Goal: Task Accomplishment & Management: Complete application form

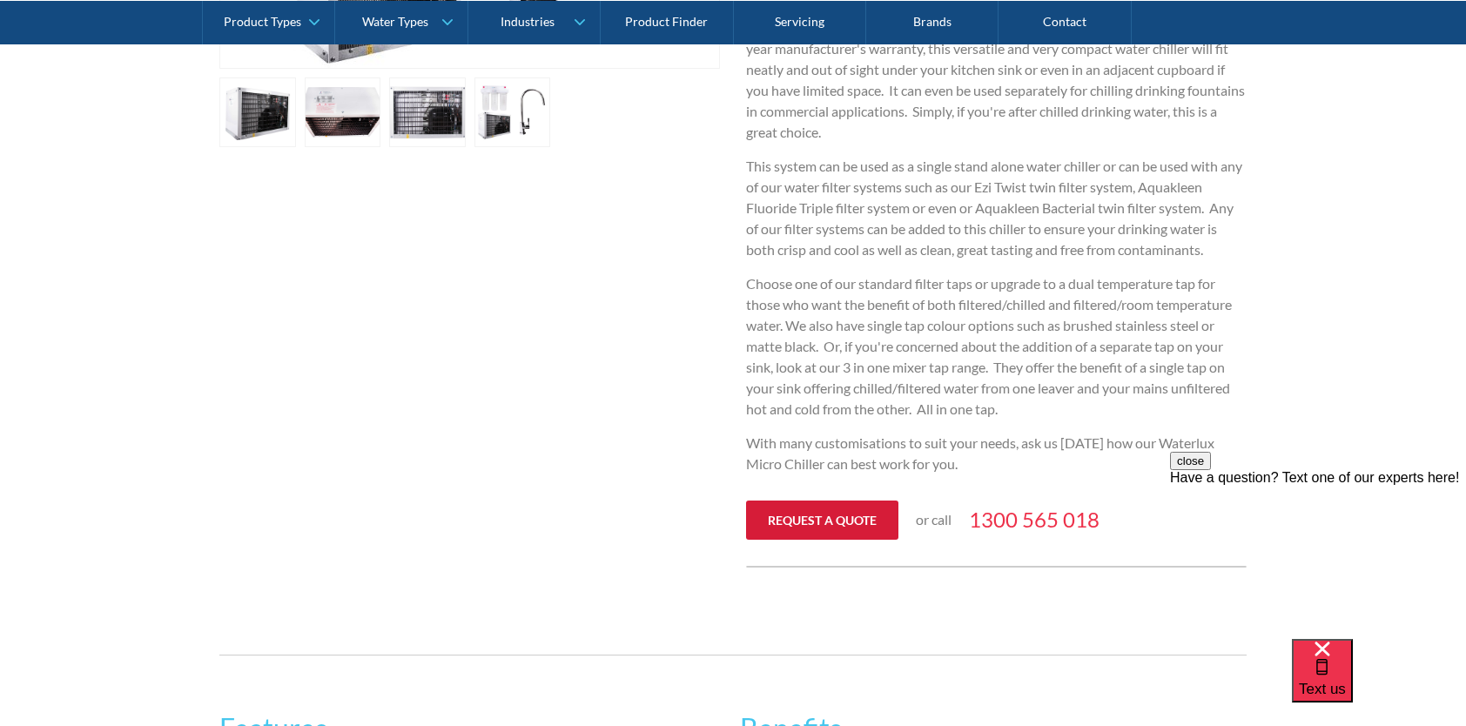
click at [769, 520] on link "Request a quote" at bounding box center [822, 519] width 152 height 39
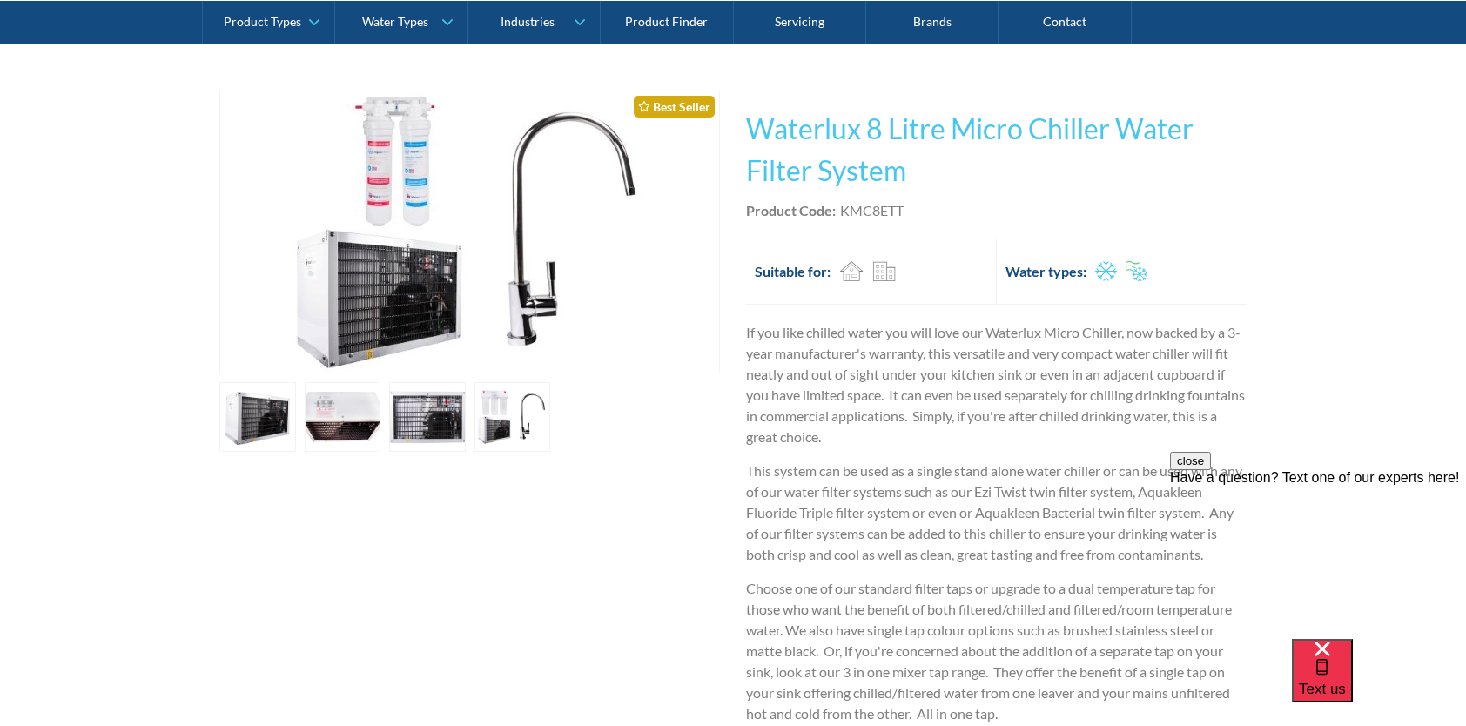
scroll to position [174, 0]
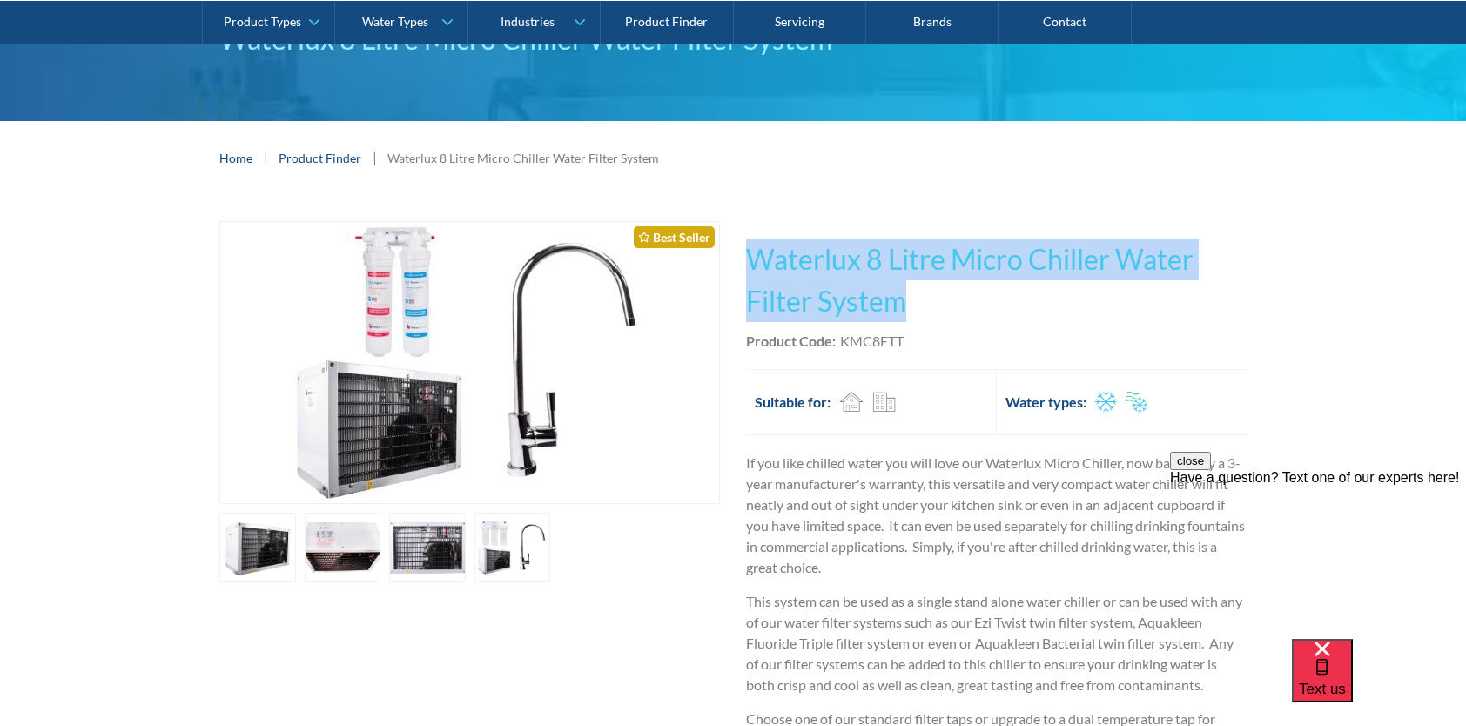
drag, startPoint x: 930, startPoint y: 301, endPoint x: 752, endPoint y: 268, distance: 181.4
click at [752, 268] on h1 "Waterlux 8 Litre Micro Chiller Water Filter System" at bounding box center [996, 280] width 500 height 84
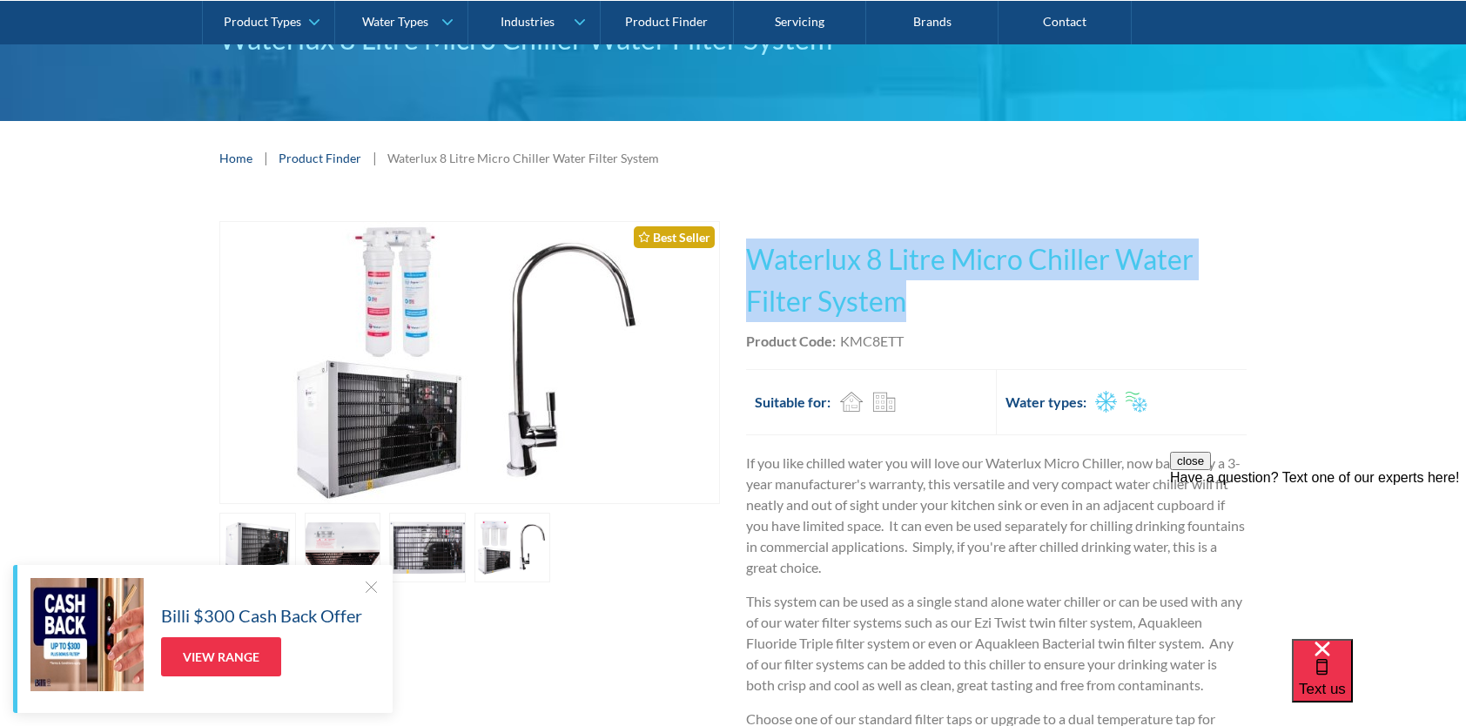
drag, startPoint x: 752, startPoint y: 268, endPoint x: 778, endPoint y: 272, distance: 26.3
copy h1 "Waterlux 8 Litre Micro Chiller Water Filter System"
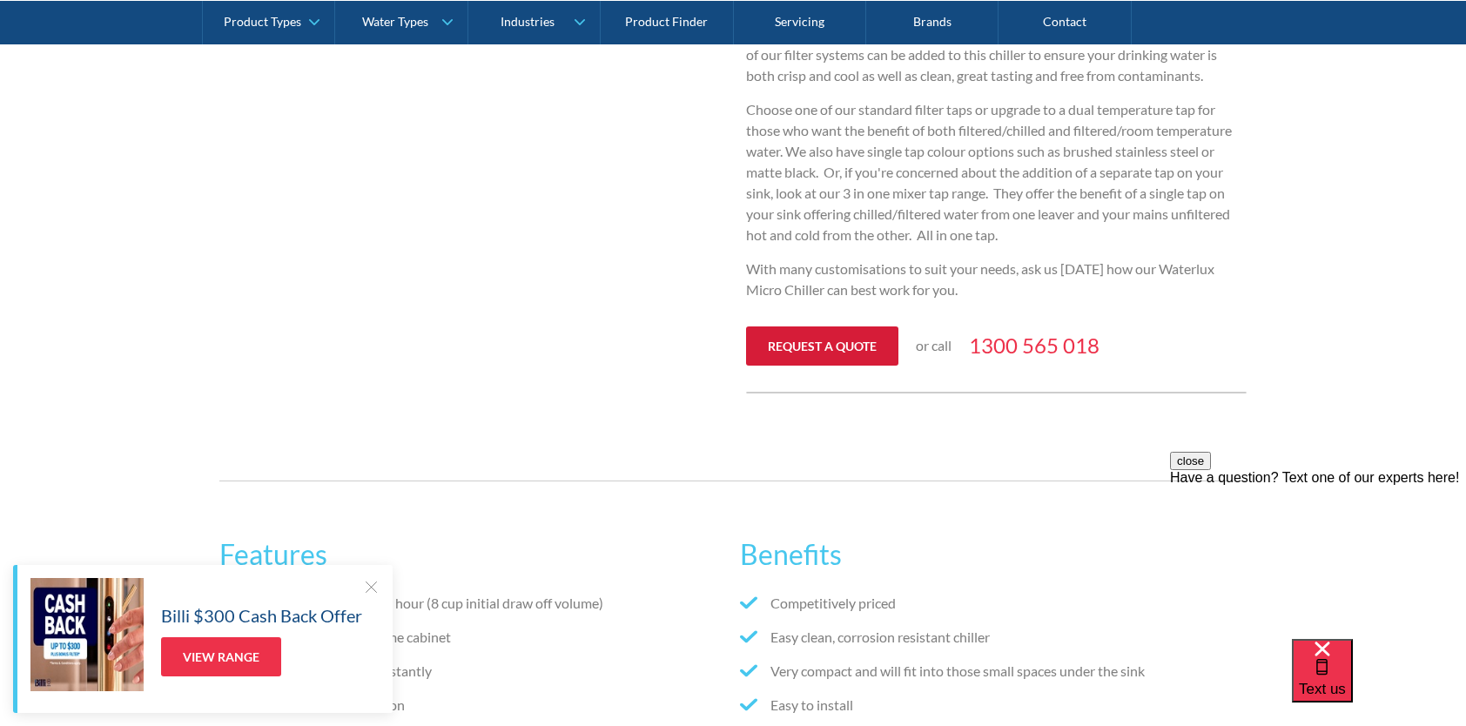
click at [792, 340] on link "Request a quote" at bounding box center [822, 345] width 152 height 39
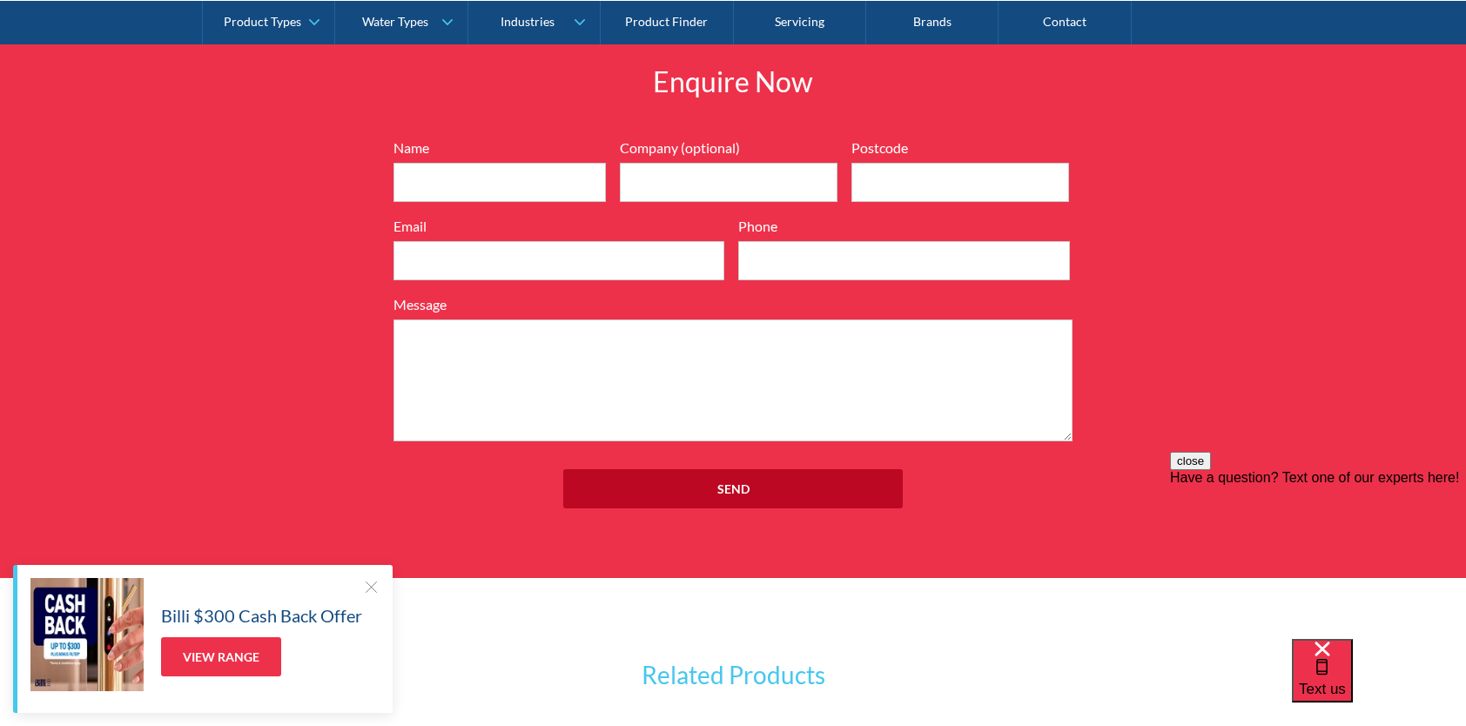
scroll to position [2190, 0]
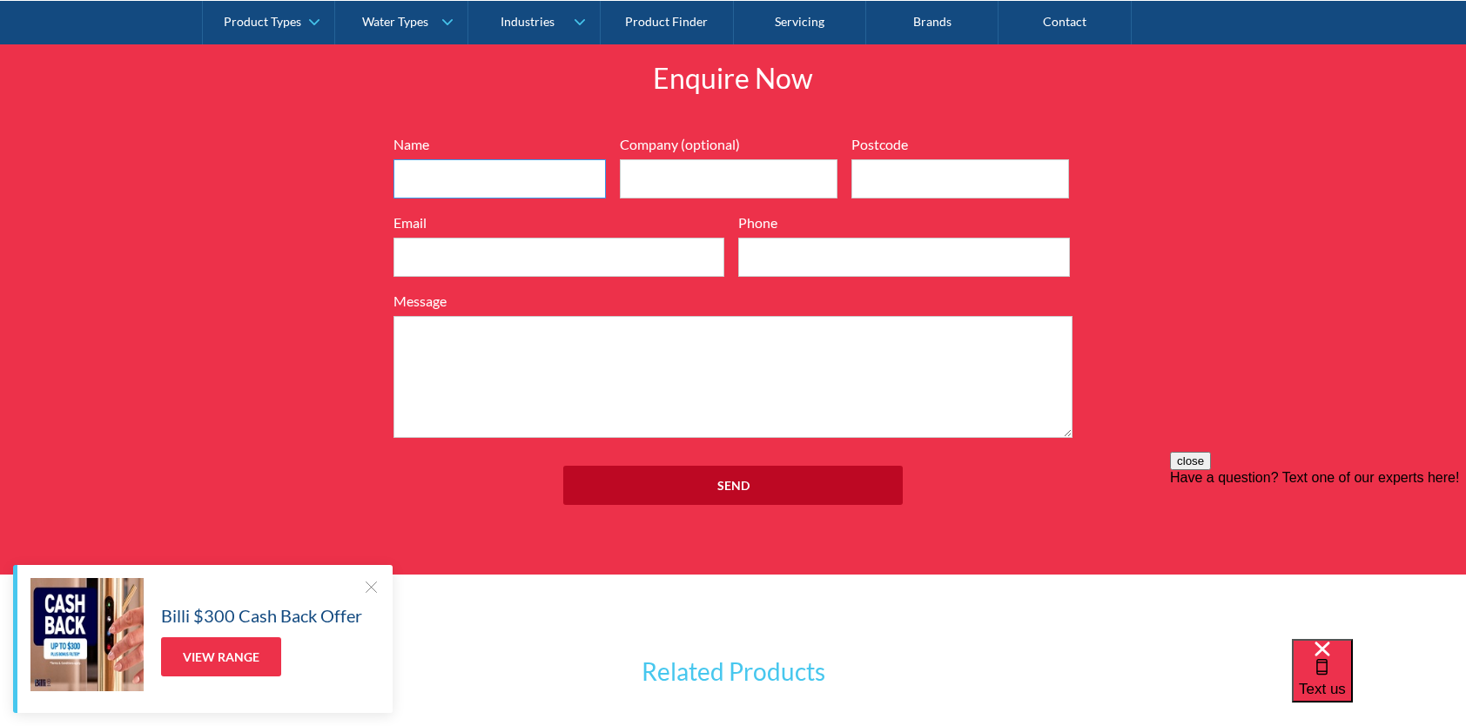
click at [477, 181] on input "Name" at bounding box center [499, 178] width 212 height 39
type input "Naomi Moorhouse"
type input "46655515110"
type input "4061"
type input "naomihamblyn@hotmail.com"
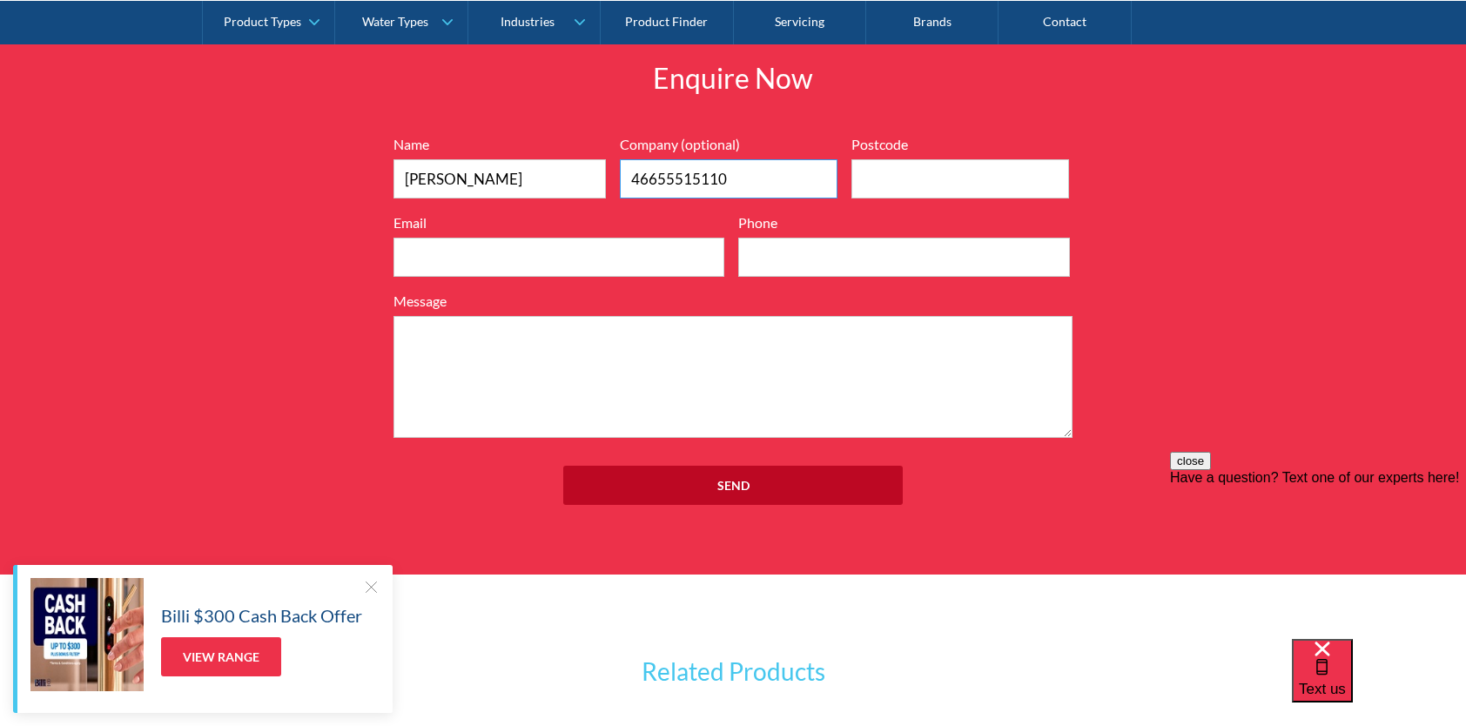
type input "0458363061"
drag, startPoint x: 784, startPoint y: 176, endPoint x: 574, endPoint y: 184, distance: 209.9
click at [574, 184] on div "Name Naomi Moorhouse Company (optional) 46655515110 Postcode 4061 Email naomiha…" at bounding box center [733, 286] width 696 height 304
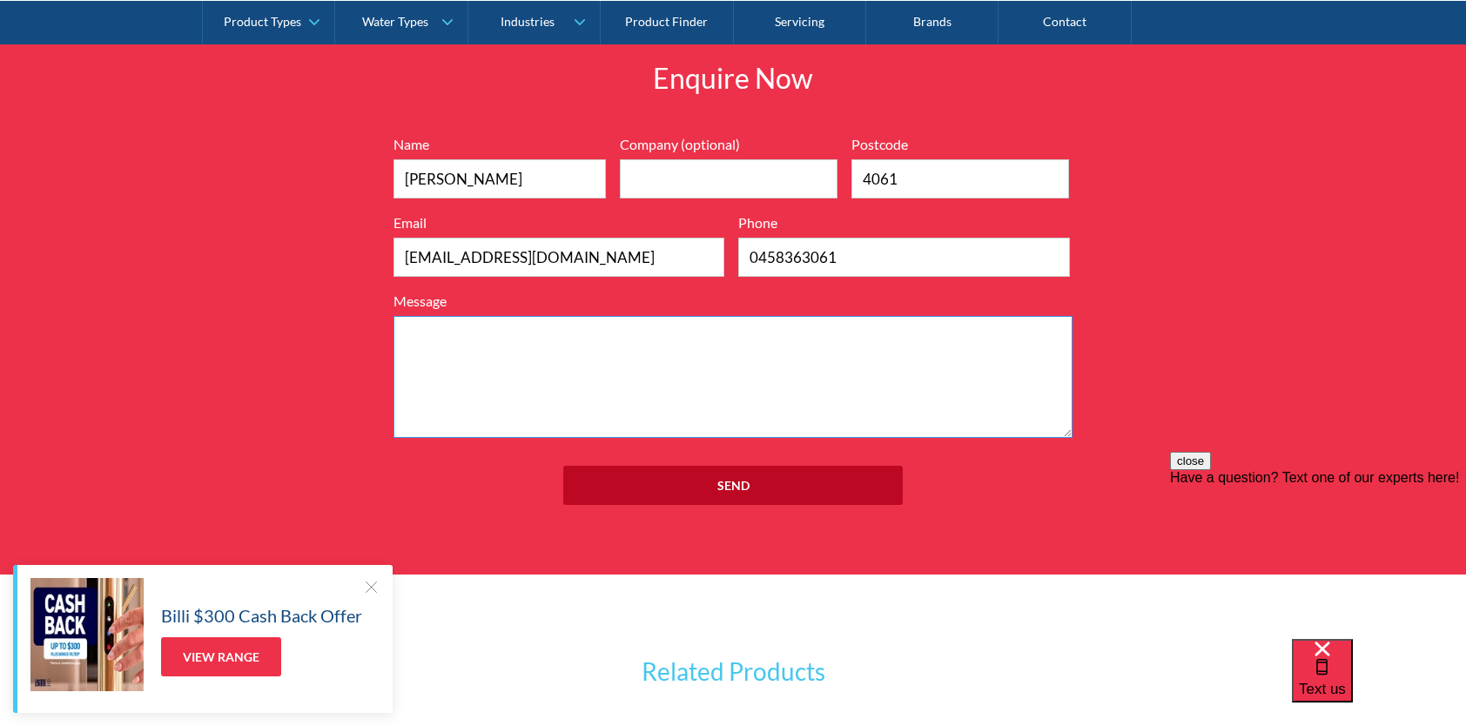
click at [586, 339] on textarea "Message" at bounding box center [732, 377] width 679 height 122
drag, startPoint x: 585, startPoint y: 337, endPoint x: 545, endPoint y: 332, distance: 40.4
click at [545, 332] on textarea "Message" at bounding box center [732, 377] width 679 height 122
type textarea "hi can i get a price for this under bench water chiller:"
drag, startPoint x: 859, startPoint y: 246, endPoint x: 726, endPoint y: 257, distance: 133.6
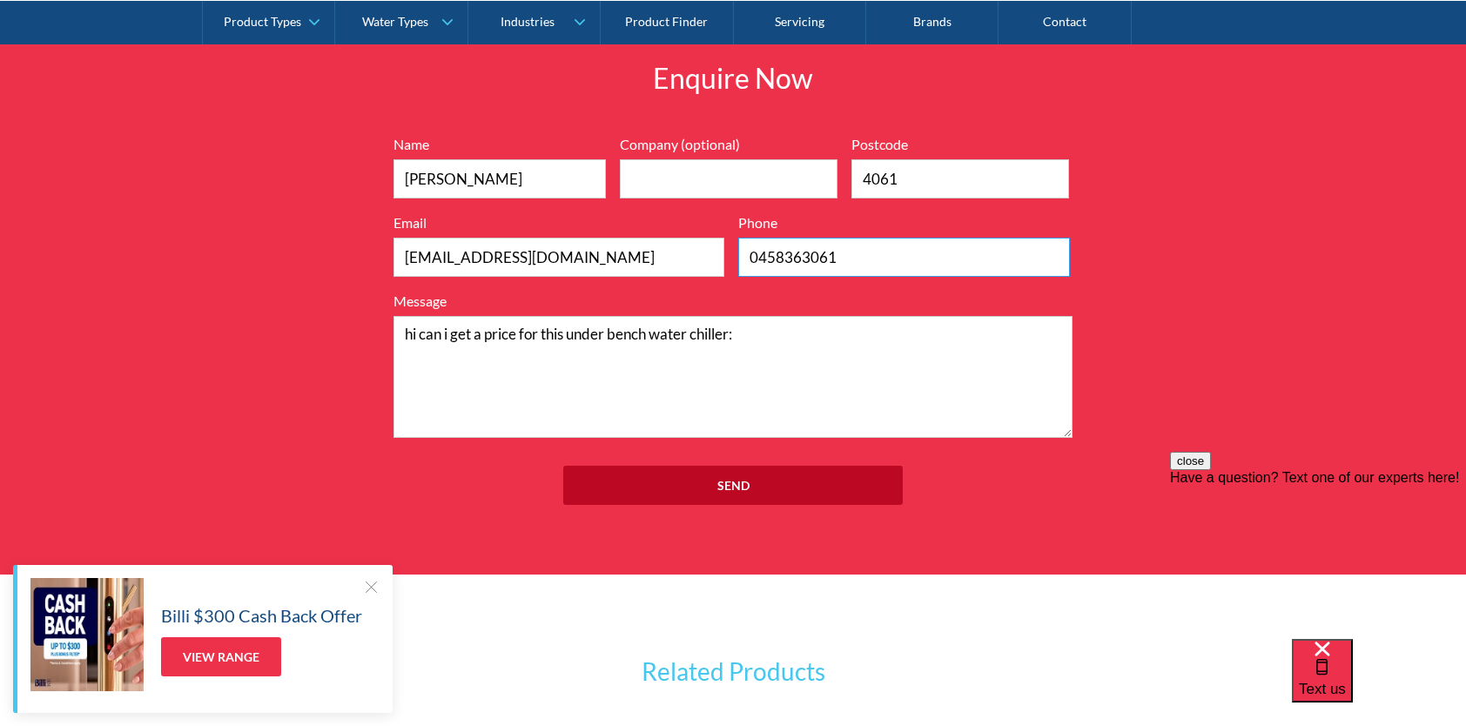
click at [726, 257] on div "Name Naomi Moorhouse Company (optional) Postcode 4061 Email naomihamblyn@hotmai…" at bounding box center [733, 286] width 696 height 304
click at [851, 359] on textarea "hi can i get a price for this under bench water chiller:" at bounding box center [732, 377] width 679 height 122
paste textarea "Waterlux 8 Litre Micro Chiller Water Filter System"
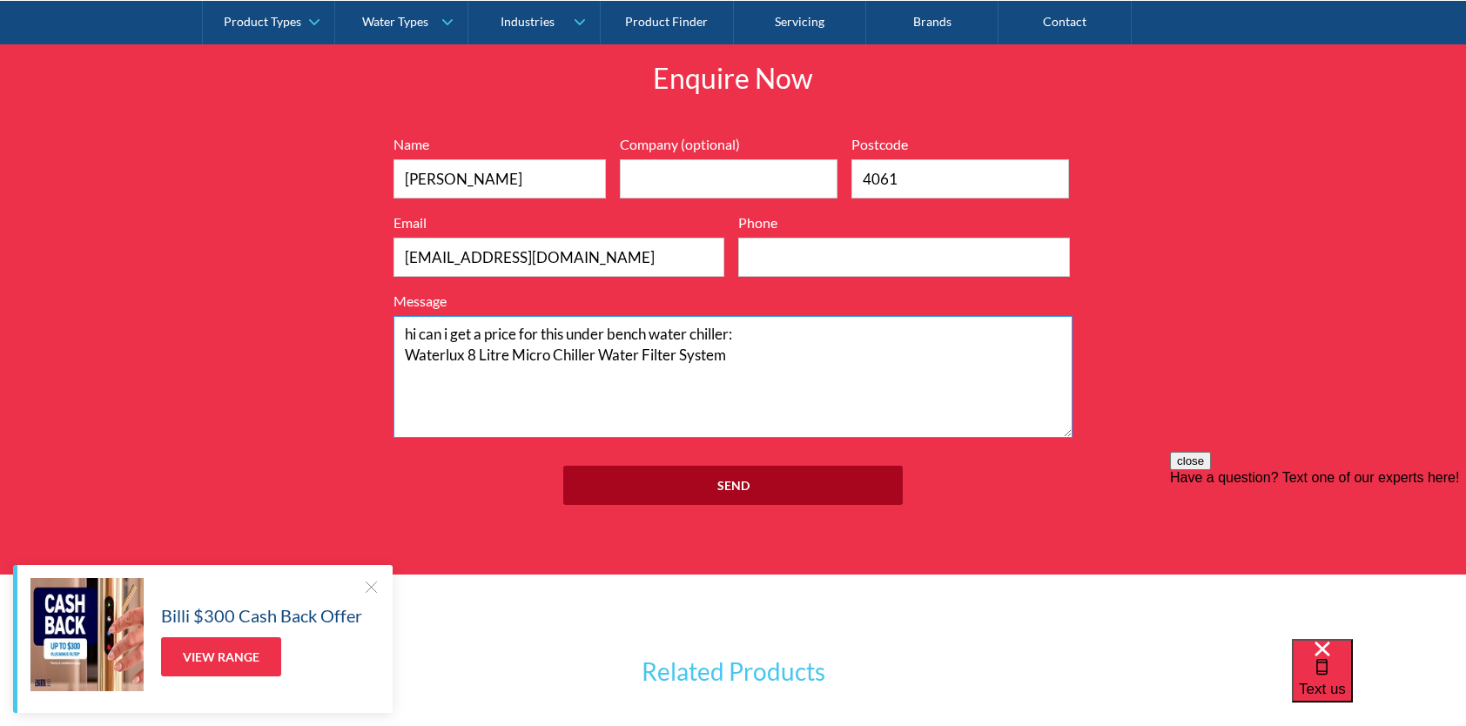
type textarea "hi can i get a price for this under bench water chiller: Waterlux 8 Litre Micro…"
click at [766, 480] on input "Send" at bounding box center [732, 485] width 339 height 39
click at [788, 252] on input "Phone" at bounding box center [903, 257] width 331 height 39
type input "0458363061"
type input "46655515110"
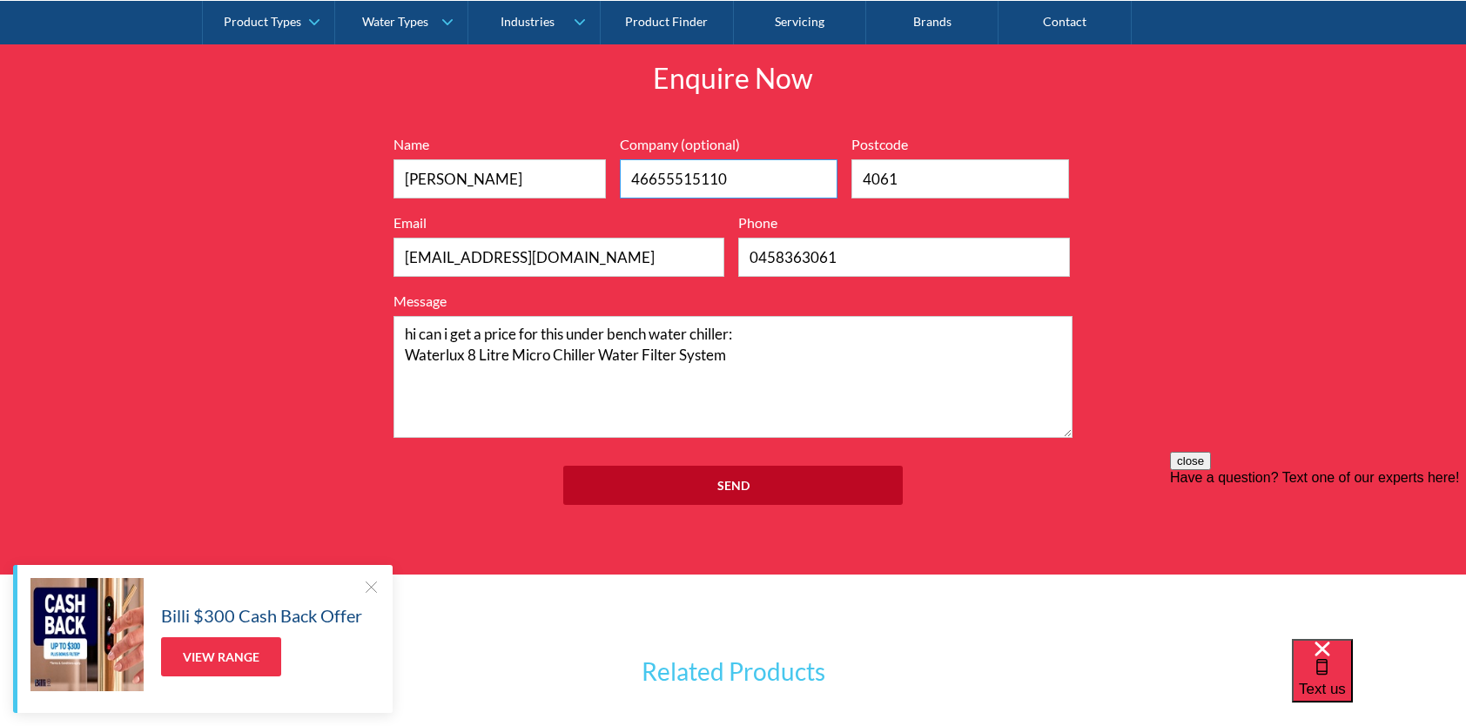
drag, startPoint x: 763, startPoint y: 179, endPoint x: 595, endPoint y: 183, distance: 168.0
click at [595, 183] on div "Name Naomi Moorhouse Company (optional) 46655515110 Postcode 4061 Email naomiha…" at bounding box center [733, 286] width 696 height 304
click at [563, 466] on input "Send" at bounding box center [732, 485] width 339 height 39
